Goal: Information Seeking & Learning: Understand process/instructions

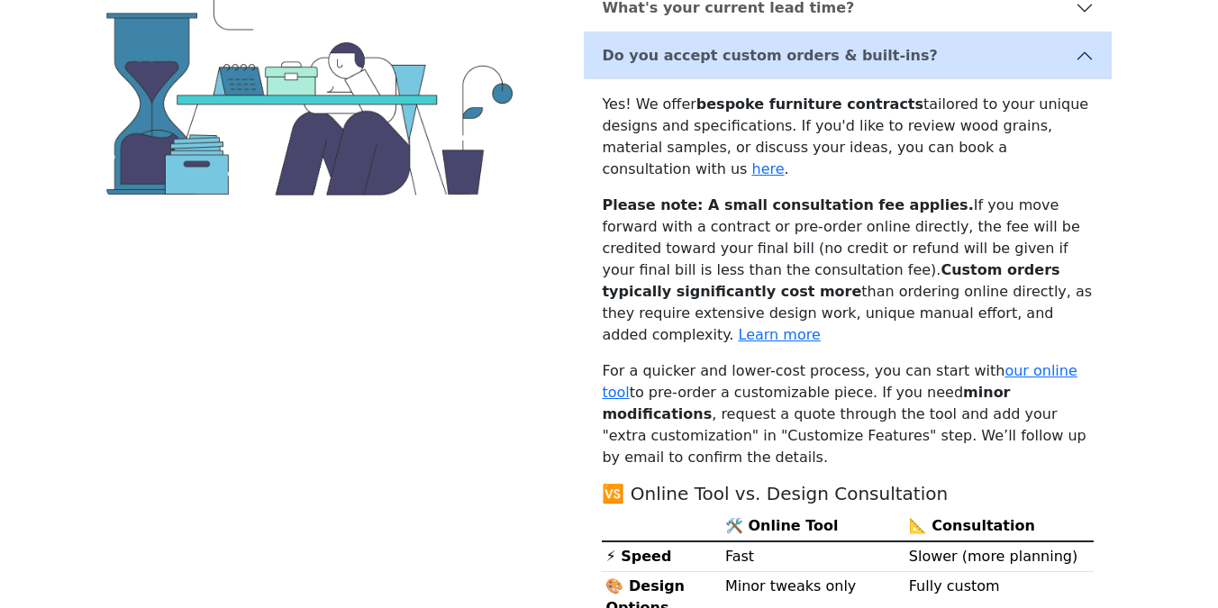
scroll to position [324, 0]
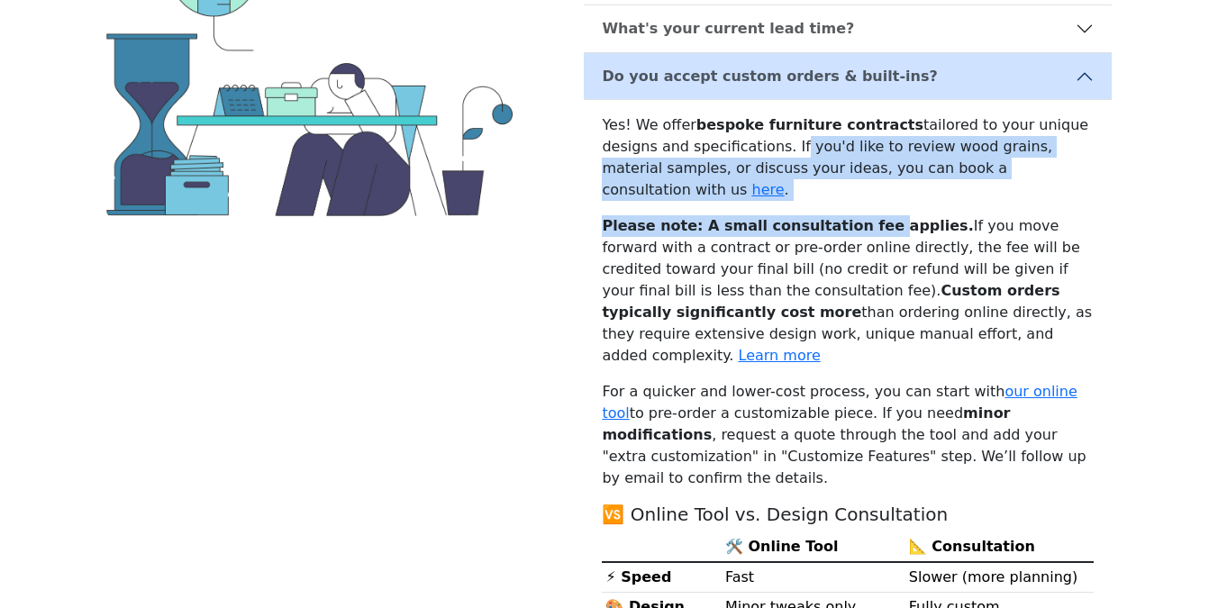
drag, startPoint x: 731, startPoint y: 157, endPoint x: 866, endPoint y: 202, distance: 142.5
click at [866, 202] on div "Yes! We offer bespoke furniture contracts tailored to your unique designs and s…" at bounding box center [848, 565] width 528 height 931
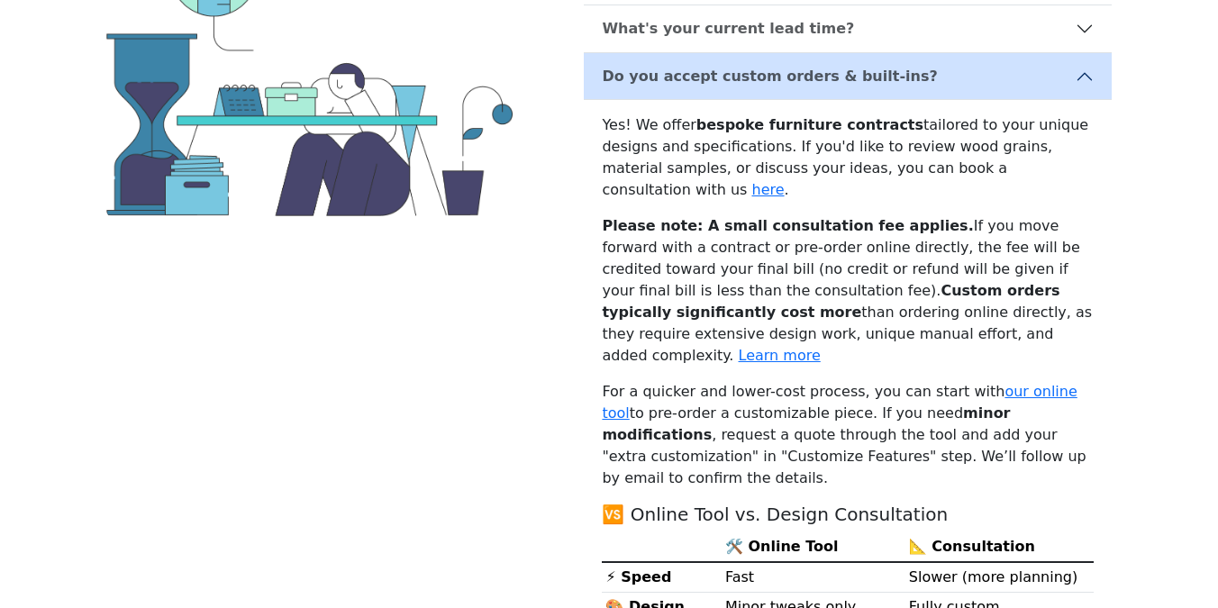
click at [969, 215] on p "Please note: A small consultation fee applies. If you move forward with a contr…" at bounding box center [848, 290] width 492 height 151
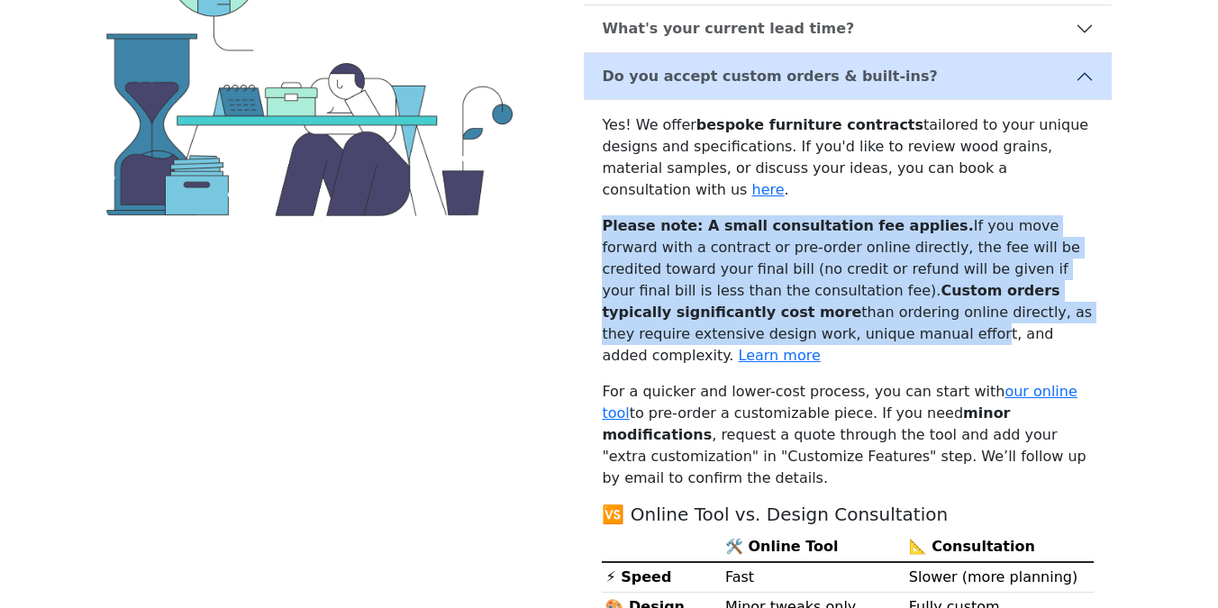
drag, startPoint x: 605, startPoint y: 202, endPoint x: 679, endPoint y: 312, distance: 132.5
click at [679, 313] on p "Please note: A small consultation fee applies. If you move forward with a contr…" at bounding box center [848, 290] width 492 height 151
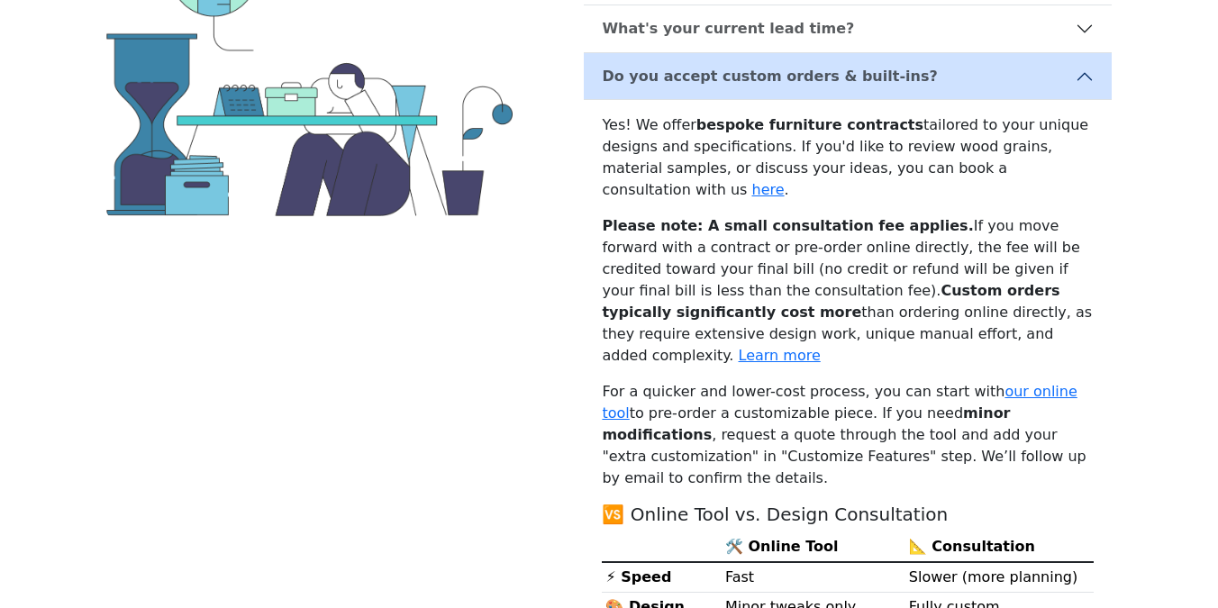
click at [975, 219] on p "Please note: A small consultation fee applies. If you move forward with a contr…" at bounding box center [848, 290] width 492 height 151
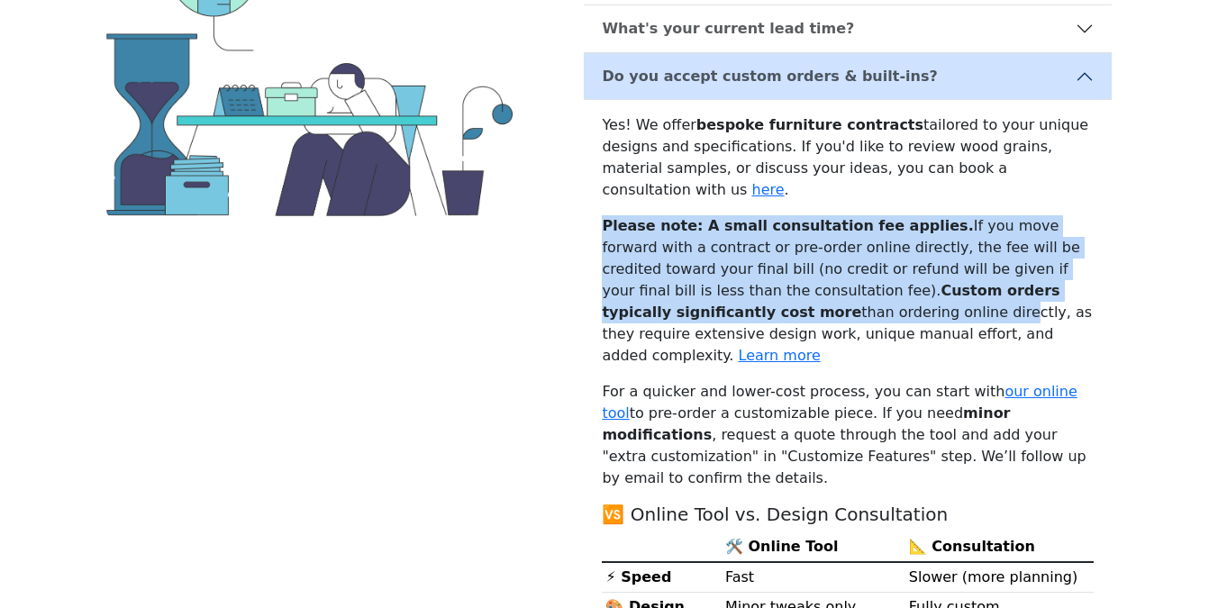
drag, startPoint x: 611, startPoint y: 188, endPoint x: 719, endPoint y: 290, distance: 148.5
click at [719, 290] on div "Yes! We offer bespoke furniture contracts tailored to your unique designs and s…" at bounding box center [848, 565] width 528 height 931
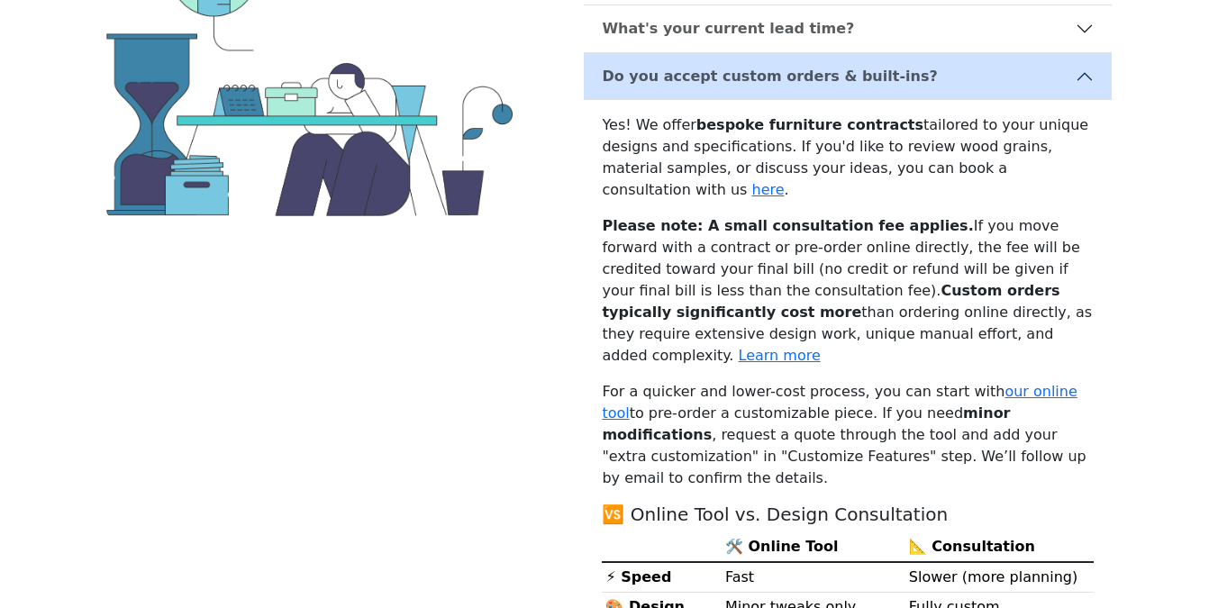
click at [804, 246] on p "Please note: A small consultation fee applies. If you move forward with a contr…" at bounding box center [848, 290] width 492 height 151
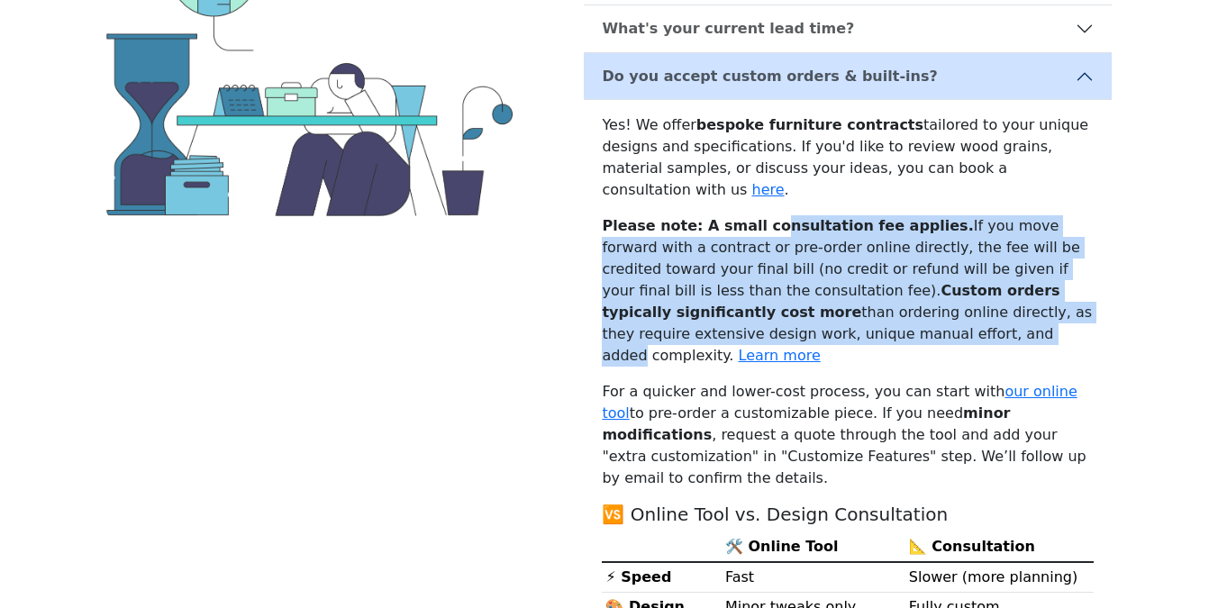
drag, startPoint x: 759, startPoint y: 198, endPoint x: 759, endPoint y: 305, distance: 107.2
click at [759, 305] on p "Please note: A small consultation fee applies. If you move forward with a contr…" at bounding box center [848, 290] width 492 height 151
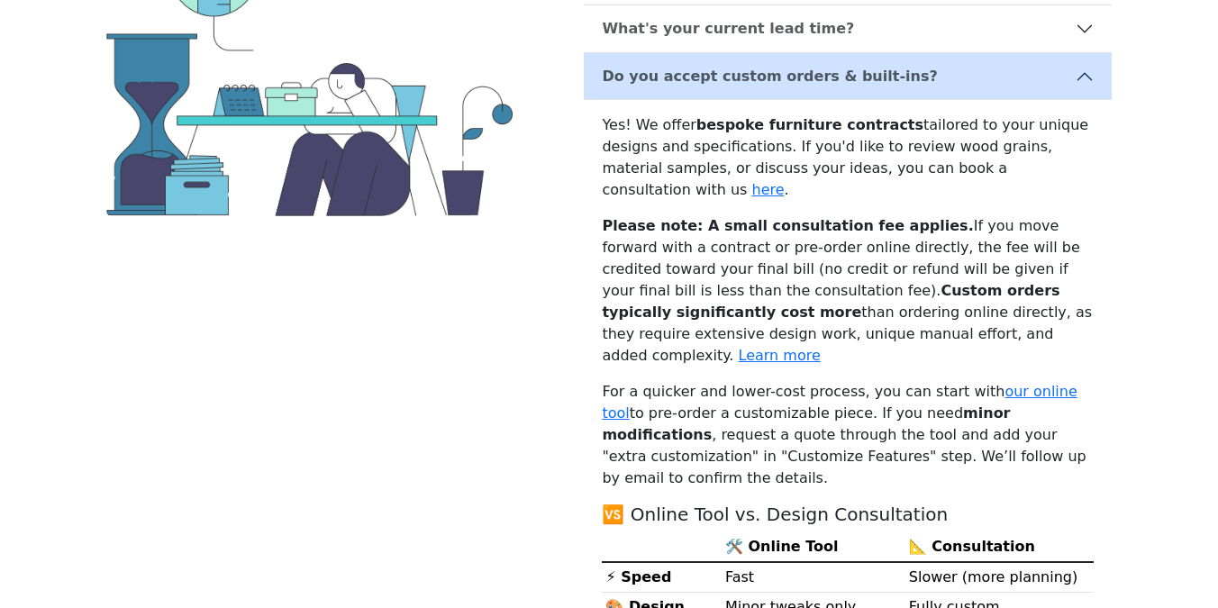
click at [783, 305] on p "Please note: A small consultation fee applies. If you move forward with a contr…" at bounding box center [848, 290] width 492 height 151
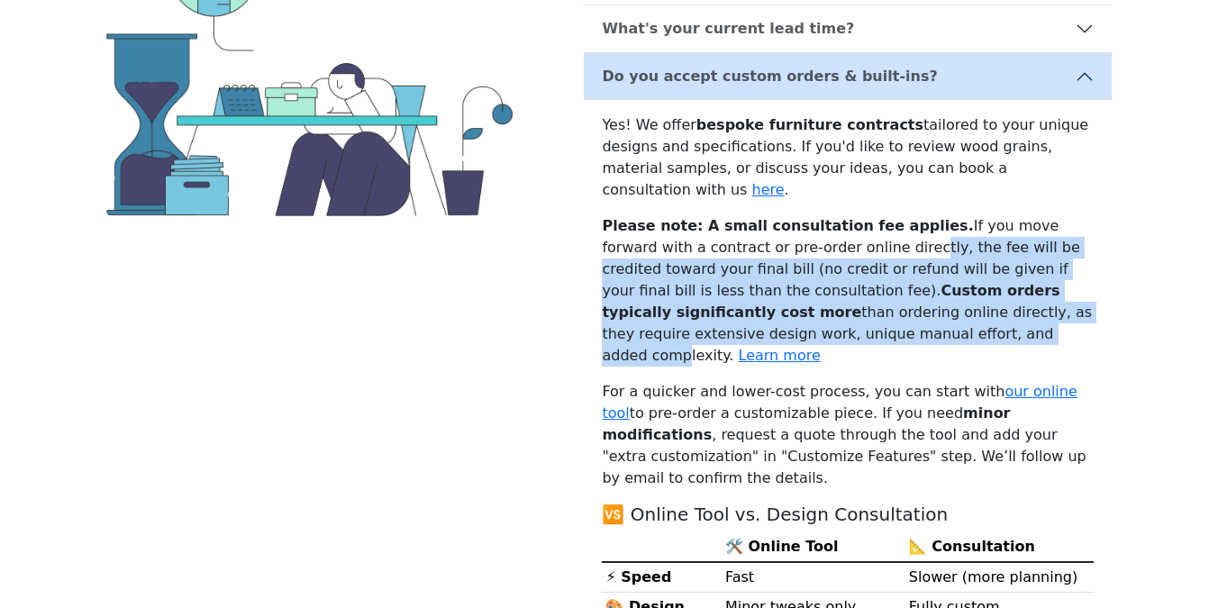
drag, startPoint x: 811, startPoint y: 215, endPoint x: 799, endPoint y: 322, distance: 107.0
click at [799, 322] on p "Please note: A small consultation fee applies. If you move forward with a contr…" at bounding box center [848, 290] width 492 height 151
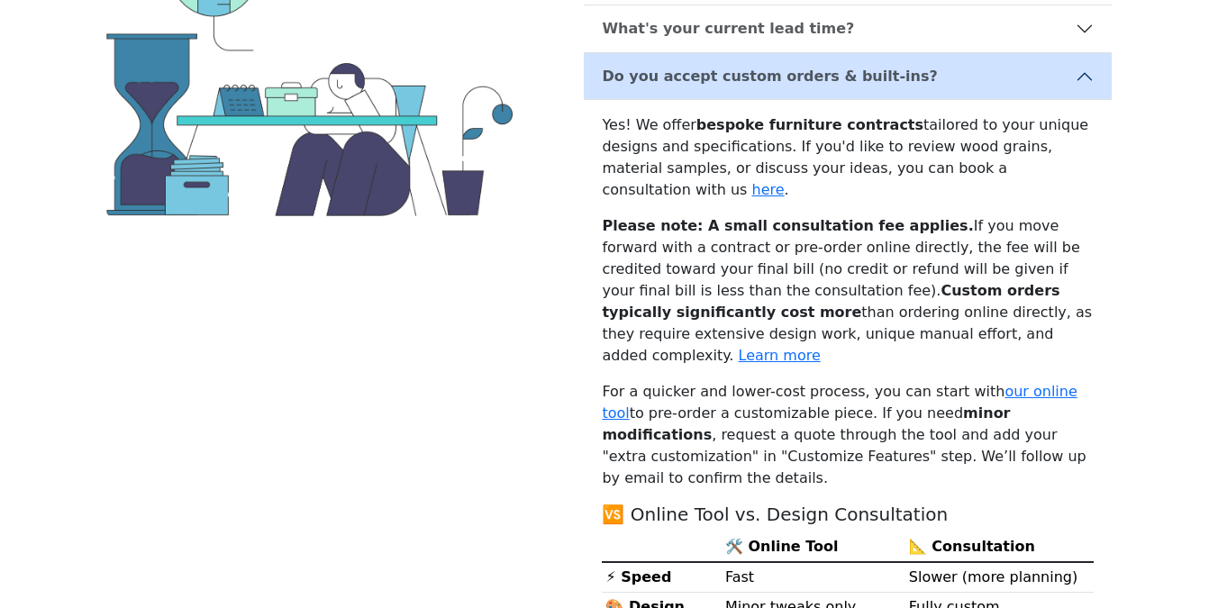
click at [768, 381] on p "For a quicker and lower-cost process, you can start with our online tool to pre…" at bounding box center [848, 435] width 492 height 108
drag, startPoint x: 606, startPoint y: 348, endPoint x: 785, endPoint y: 348, distance: 179.3
click at [785, 381] on p "For a quicker and lower-cost process, you can start with our online tool to pre…" at bounding box center [848, 435] width 492 height 108
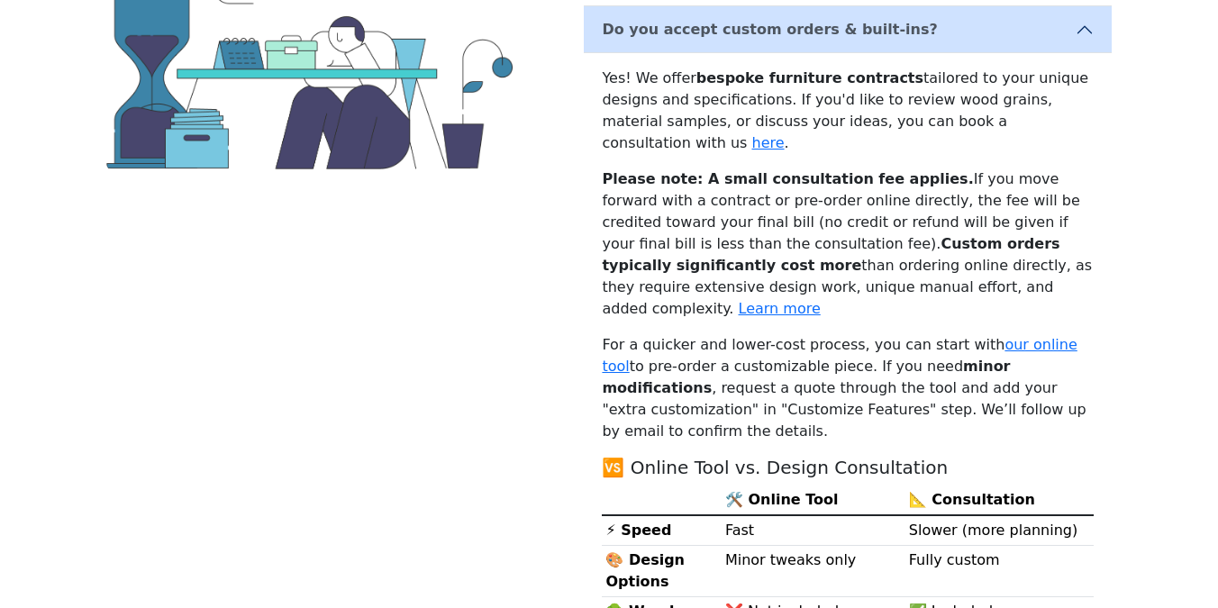
scroll to position [383, 0]
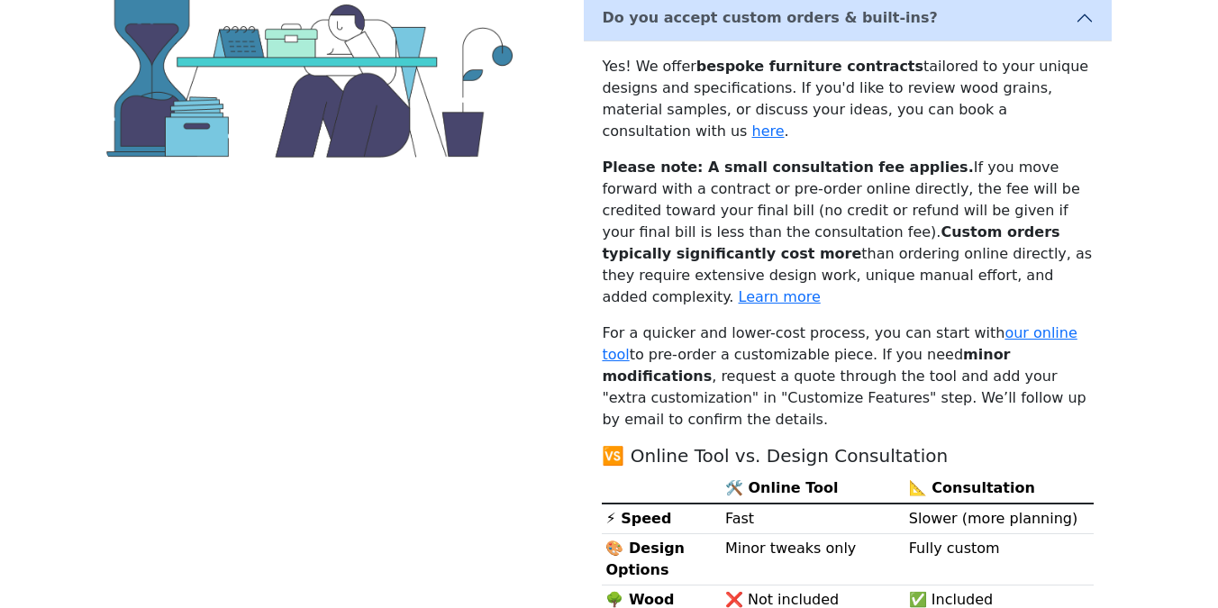
drag, startPoint x: 962, startPoint y: 363, endPoint x: 962, endPoint y: 202, distance: 161.3
click at [962, 202] on div "Yes! We offer bespoke furniture contracts tailored to your unique designs and s…" at bounding box center [848, 506] width 528 height 931
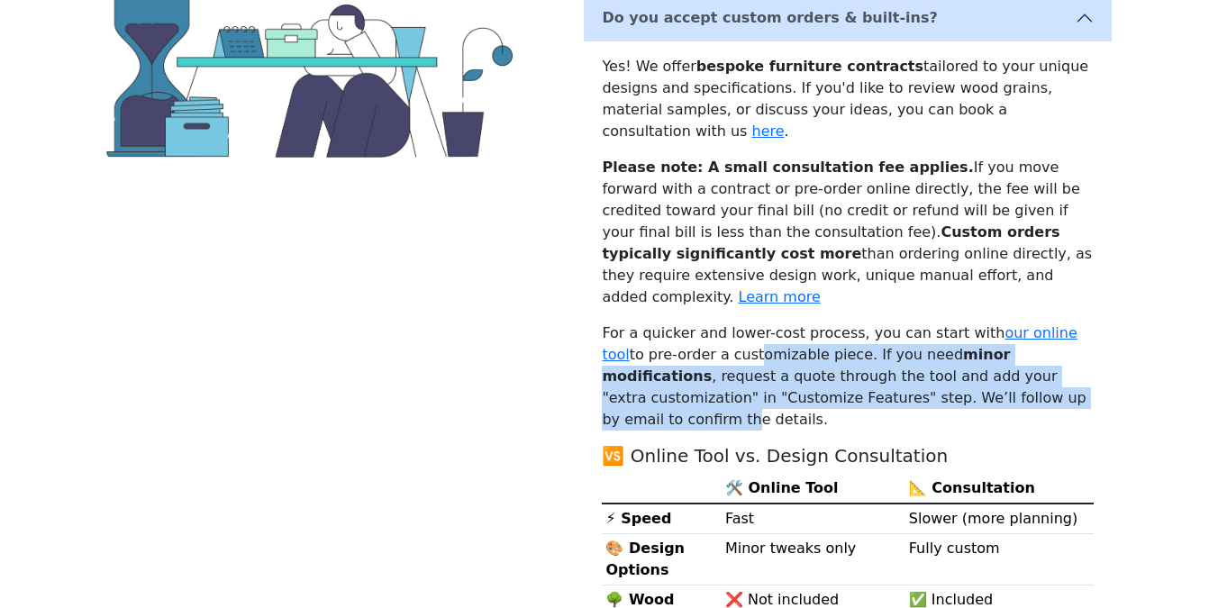
drag, startPoint x: 703, startPoint y: 302, endPoint x: 948, endPoint y: 347, distance: 249.2
click at [948, 347] on p "For a quicker and lower-cost process, you can start with our online tool to pre…" at bounding box center [848, 377] width 492 height 108
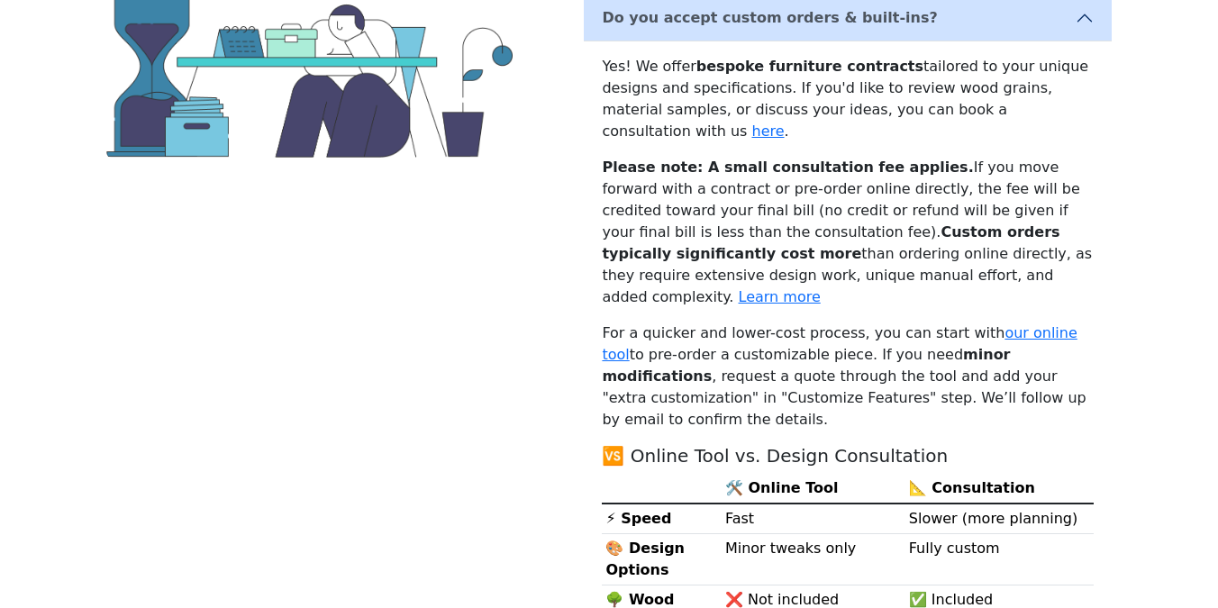
click at [1043, 351] on p "For a quicker and lower-cost process, you can start with our online tool to pre…" at bounding box center [848, 377] width 492 height 108
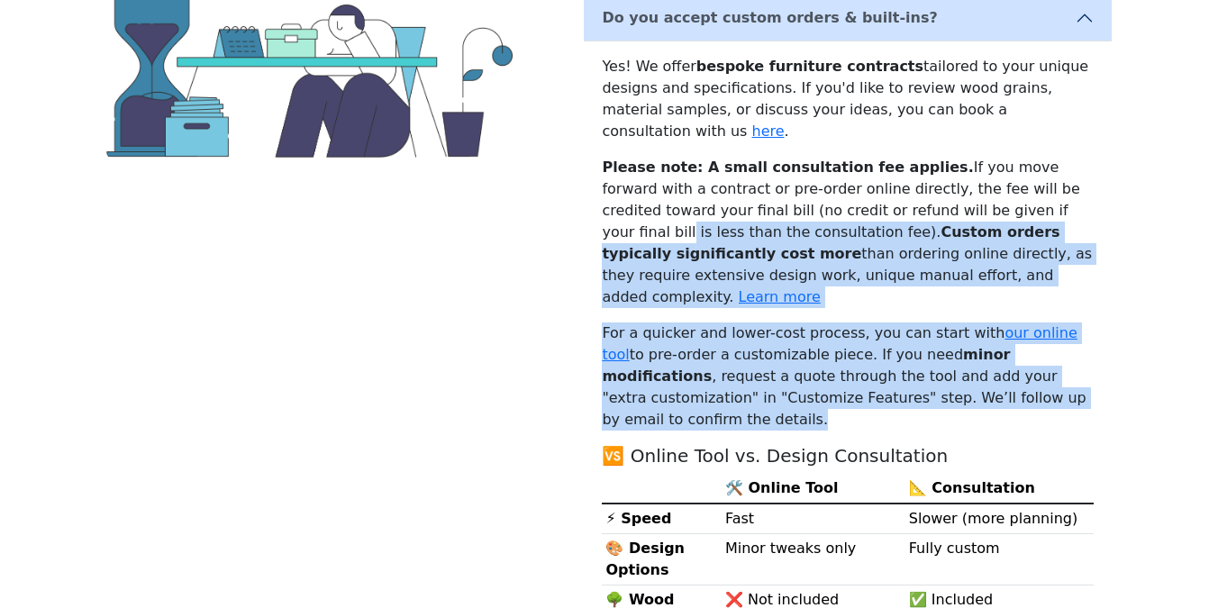
drag, startPoint x: 1086, startPoint y: 351, endPoint x: 960, endPoint y: 191, distance: 204.1
click at [960, 191] on div "Yes! We offer bespoke furniture contracts tailored to your unique designs and s…" at bounding box center [848, 506] width 528 height 931
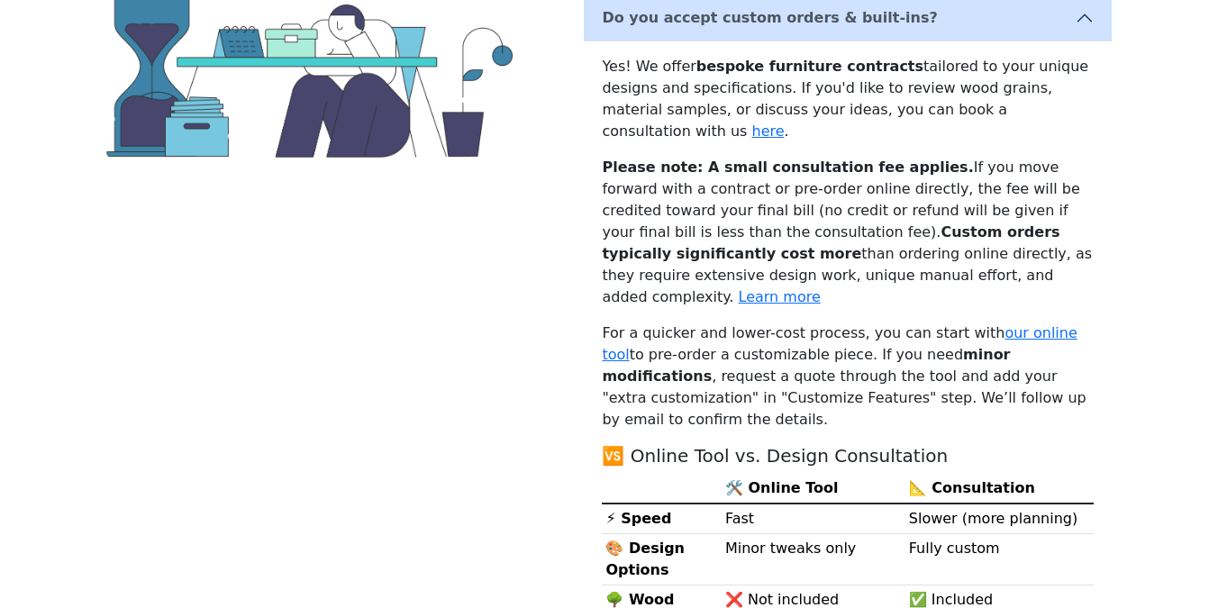
click at [678, 342] on p "For a quicker and lower-cost process, you can start with our online tool to pre…" at bounding box center [848, 377] width 492 height 108
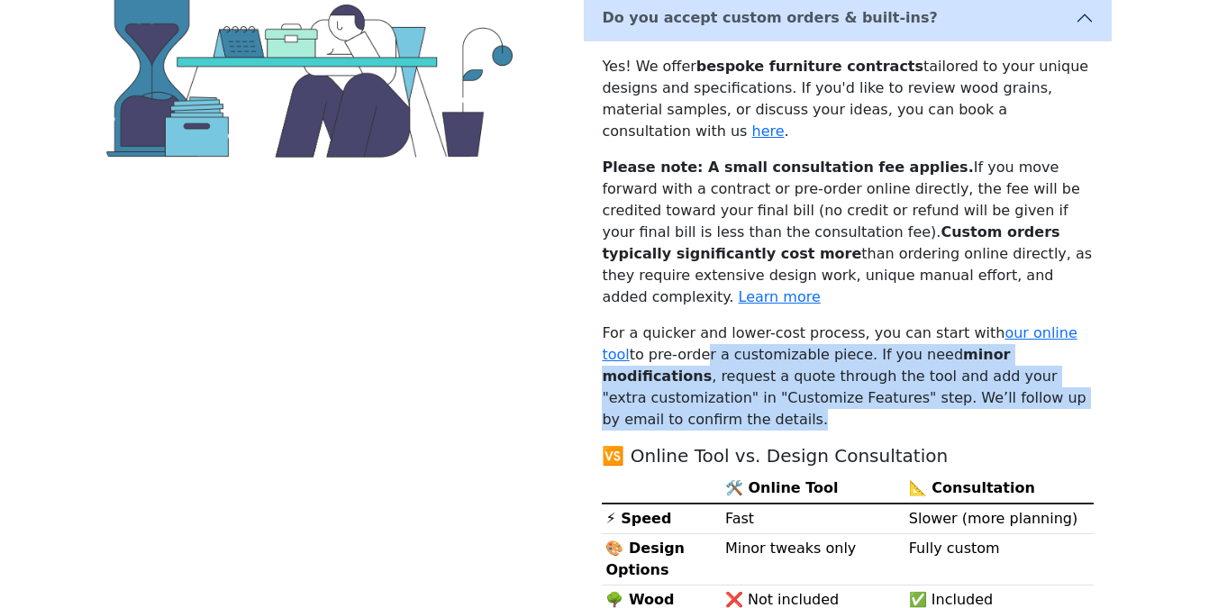
drag, startPoint x: 649, startPoint y: 305, endPoint x: 1041, endPoint y: 361, distance: 396.1
click at [1041, 361] on p "For a quicker and lower-cost process, you can start with our online tool to pre…" at bounding box center [848, 377] width 492 height 108
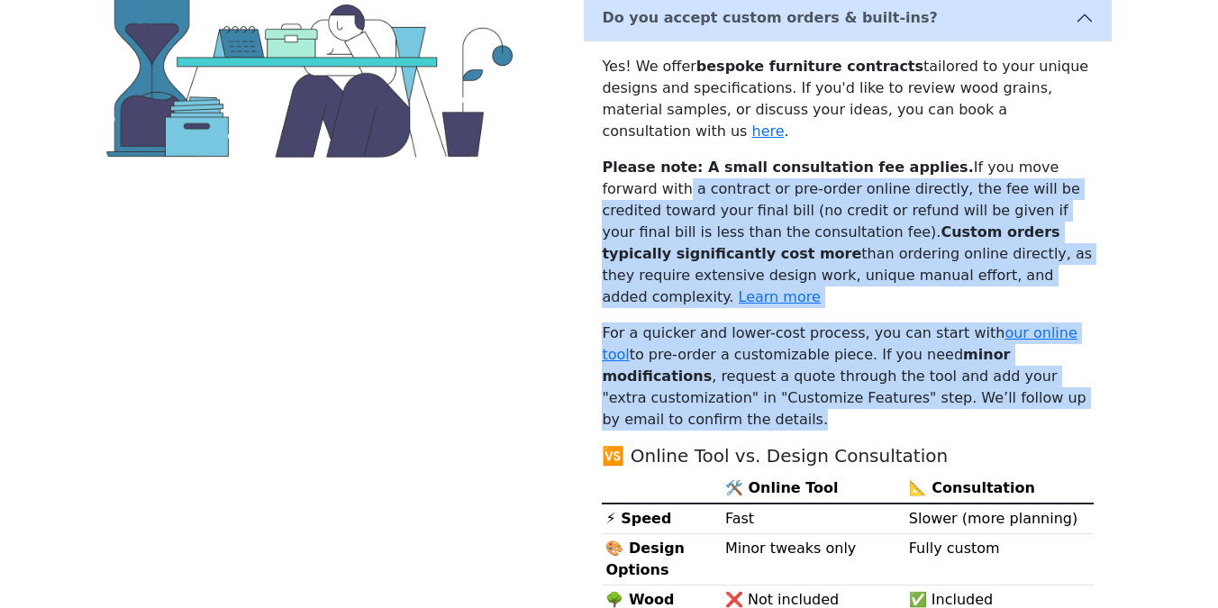
drag, startPoint x: 1075, startPoint y: 361, endPoint x: 1071, endPoint y: 142, distance: 219.0
click at [1071, 142] on div "Yes! We offer bespoke furniture contracts tailored to your unique designs and s…" at bounding box center [848, 506] width 528 height 931
click at [658, 341] on p "For a quicker and lower-cost process, you can start with our online tool to pre…" at bounding box center [848, 377] width 492 height 108
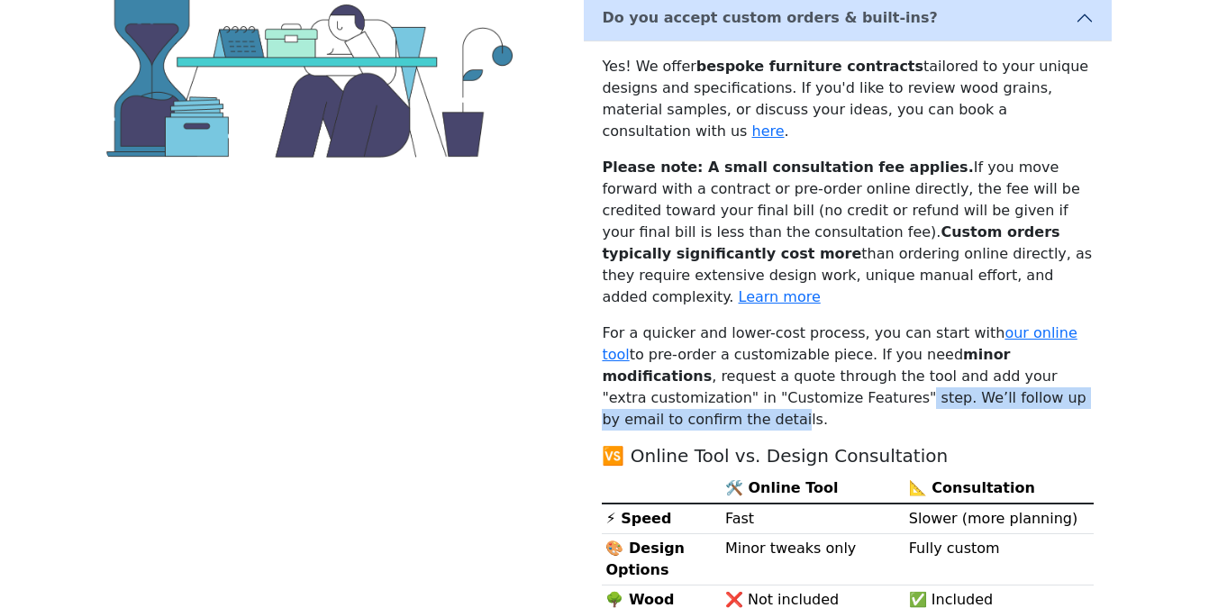
drag, startPoint x: 663, startPoint y: 346, endPoint x: 985, endPoint y: 343, distance: 321.7
click at [988, 344] on p "For a quicker and lower-cost process, you can start with our online tool to pre…" at bounding box center [848, 377] width 492 height 108
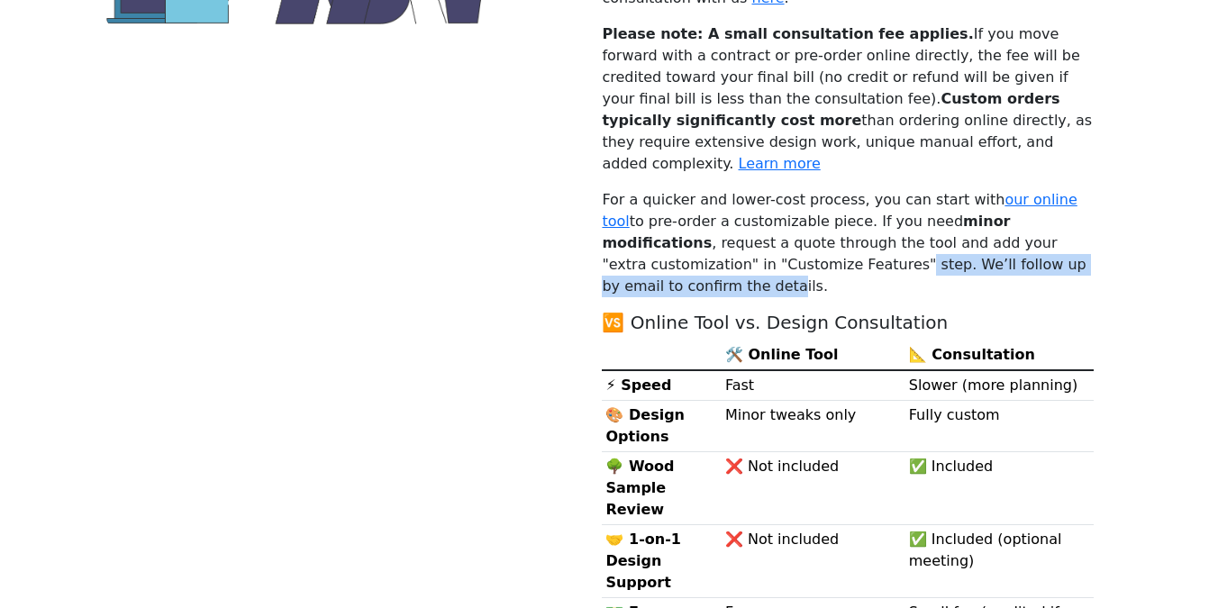
scroll to position [0, 0]
